Goal: Information Seeking & Learning: Learn about a topic

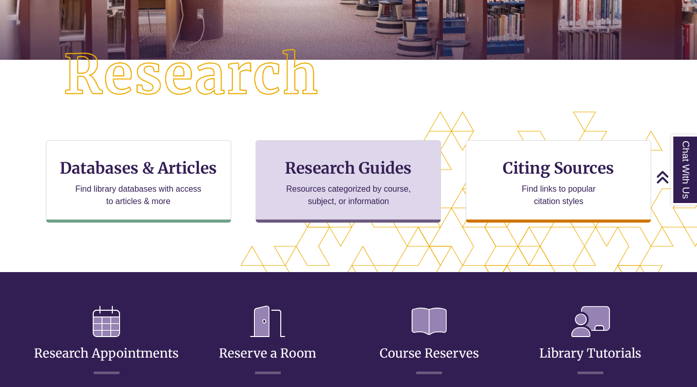
scroll to position [361, 610]
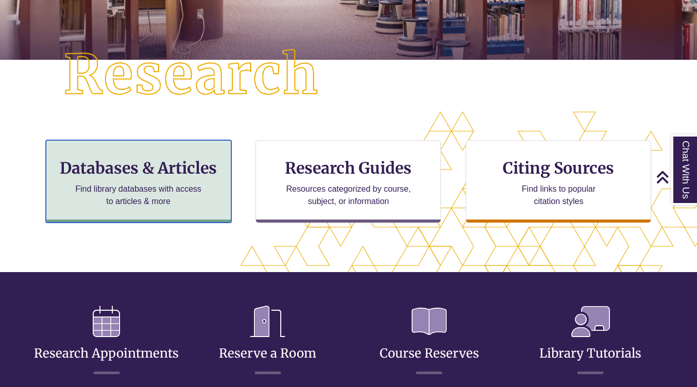
click at [162, 176] on h3 "Databases & Articles" at bounding box center [139, 168] width 168 height 20
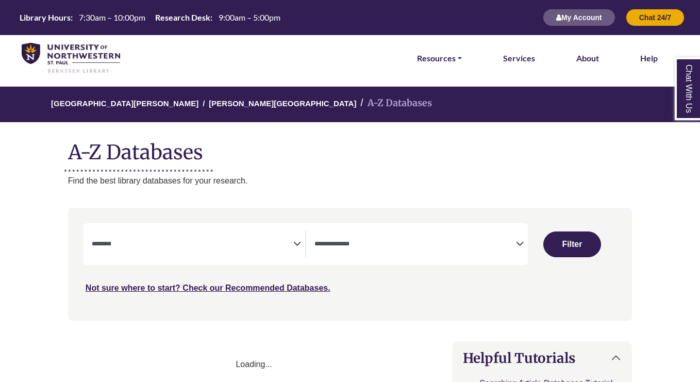
select select "Database Subject Filter"
select select "Database Types Filter"
select select "Database Subject Filter"
select select "Database Types Filter"
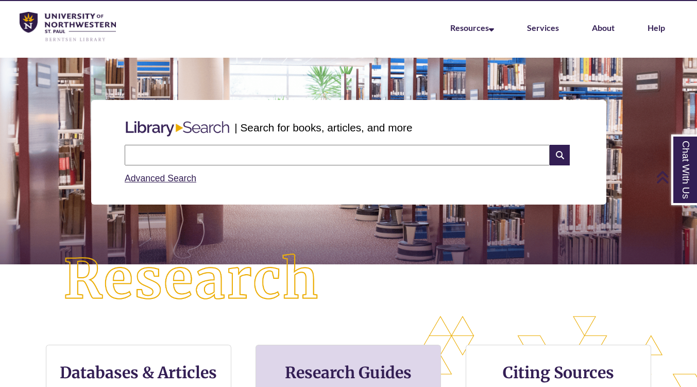
scroll to position [33, 0]
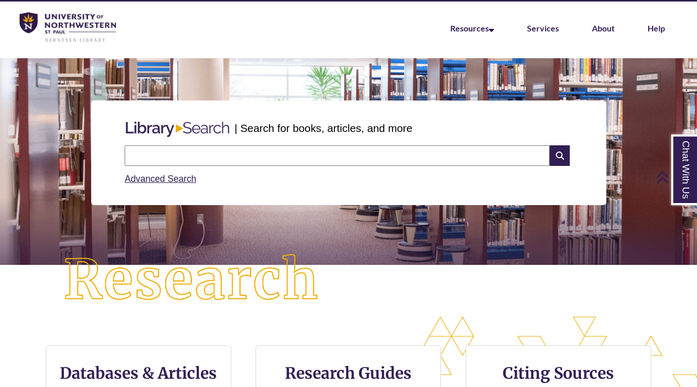
click at [308, 155] on input "text" at bounding box center [337, 155] width 425 height 21
type input "*"
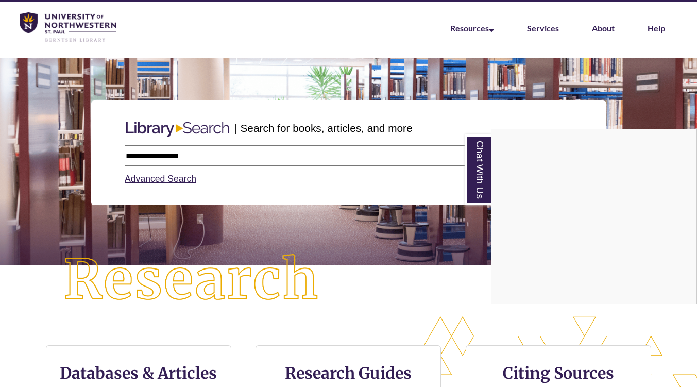
click at [233, 155] on div "Chat With Us" at bounding box center [348, 193] width 697 height 387
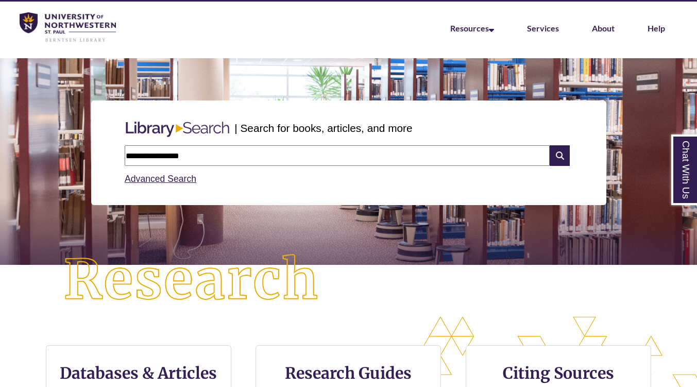
click at [233, 155] on input "**********" at bounding box center [337, 155] width 425 height 21
type input "*"
click at [685, 167] on link "Chat With Us" at bounding box center [684, 169] width 26 height 71
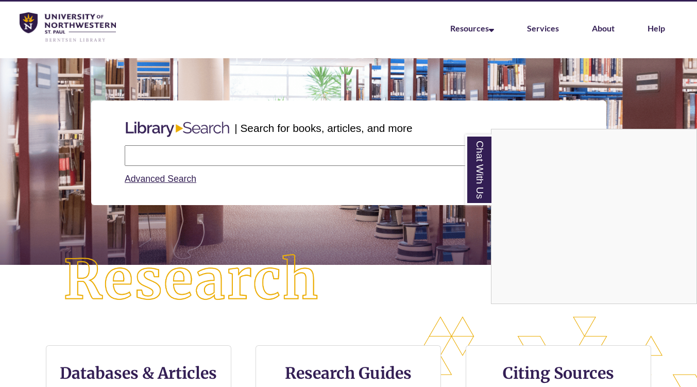
click at [399, 282] on div "| Search for books, articles, and more Search Advanced Search" at bounding box center [348, 187] width 697 height 258
click at [479, 155] on link "Chat With Us" at bounding box center [478, 169] width 26 height 71
